Goal: Task Accomplishment & Management: Use online tool/utility

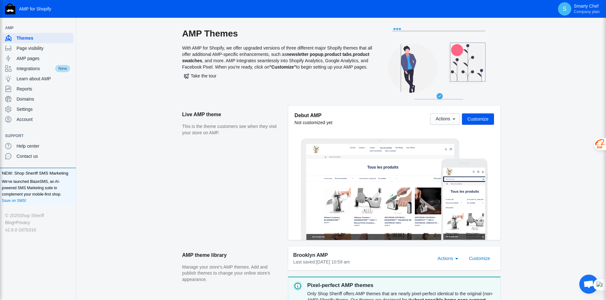
click at [588, 285] on span "Ouvrir le chat" at bounding box center [588, 285] width 10 height 9
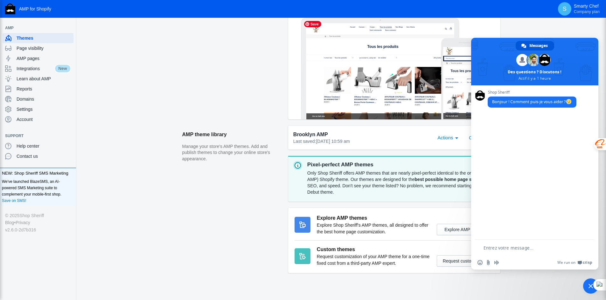
scroll to position [129, 0]
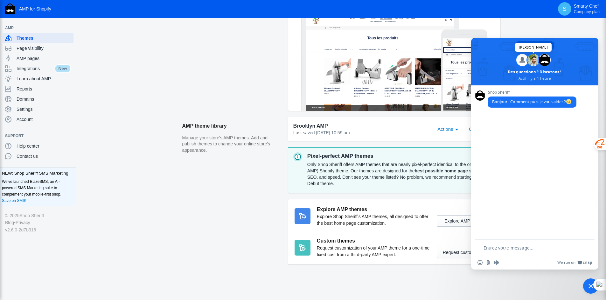
click at [536, 61] on span at bounding box center [533, 60] width 12 height 12
click at [24, 57] on span "AMP pages" at bounding box center [44, 58] width 54 height 6
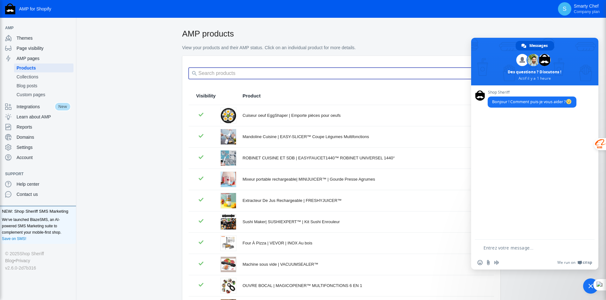
click at [215, 74] on input "search" at bounding box center [340, 73] width 305 height 11
type input "mandoline cuisine"
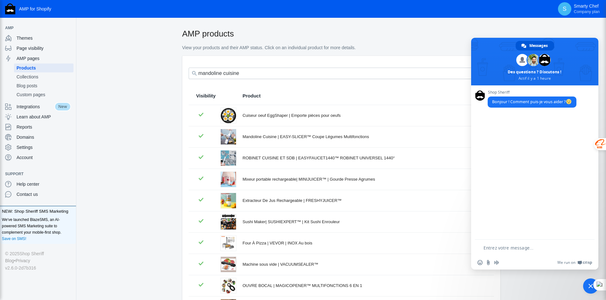
click at [583, 285] on span "Fermer le chat" at bounding box center [590, 286] width 15 height 15
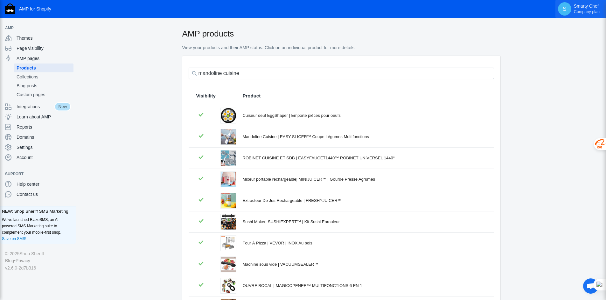
click at [580, 6] on p "Smarty Chef Company plan" at bounding box center [586, 8] width 26 height 11
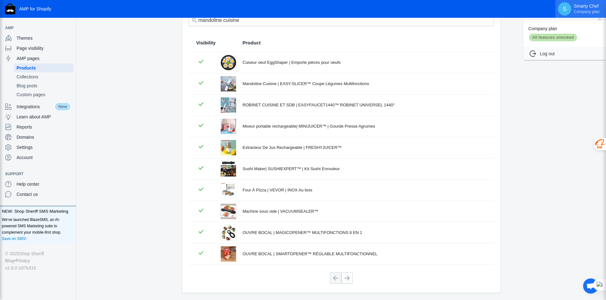
scroll to position [75, 0]
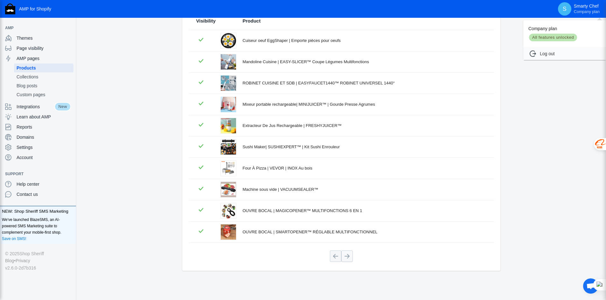
click at [348, 258] on div at bounding box center [303, 150] width 606 height 300
click at [30, 76] on span "Collections" at bounding box center [44, 77] width 54 height 6
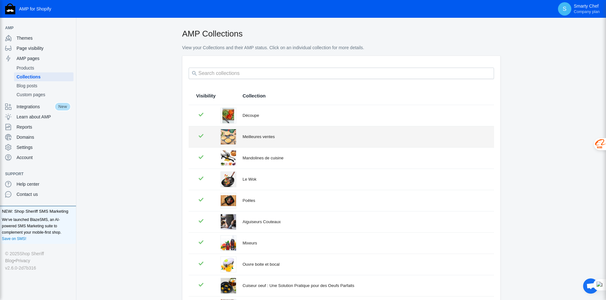
click at [257, 140] on div "Meilleures ventes" at bounding box center [364, 137] width 243 height 6
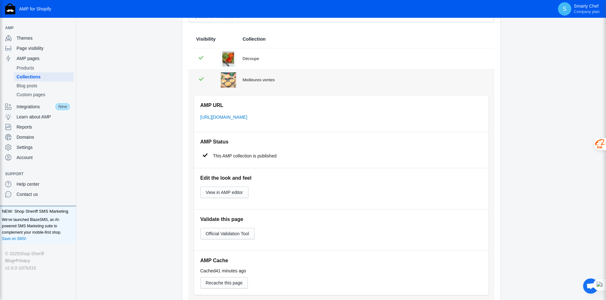
scroll to position [64, 0]
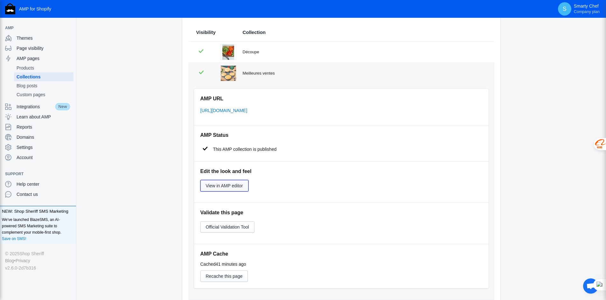
click at [213, 185] on span "View in AMP editor" at bounding box center [224, 185] width 37 height 5
